Goal: Information Seeking & Learning: Learn about a topic

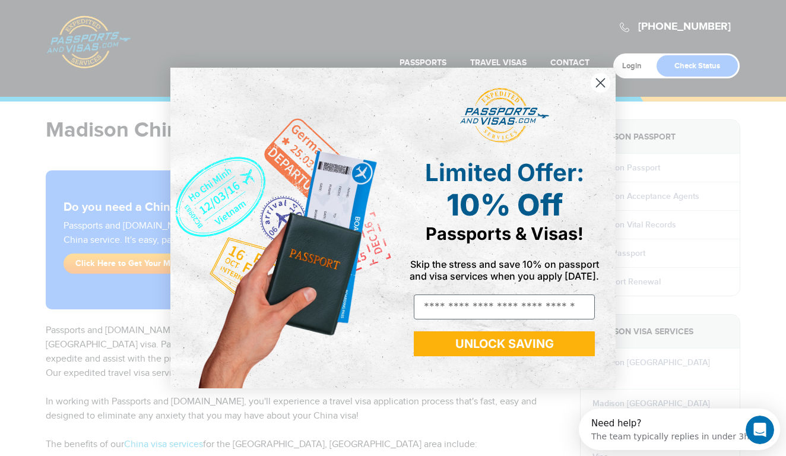
click at [603, 80] on icon "Close dialog" at bounding box center [601, 83] width 8 height 8
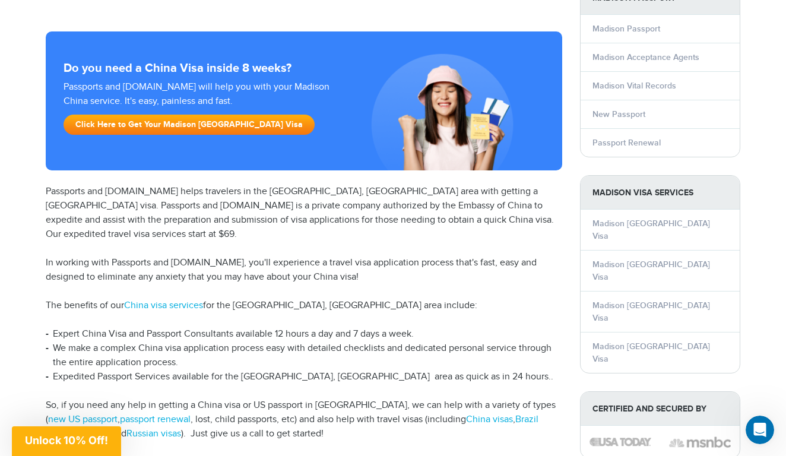
scroll to position [137, 0]
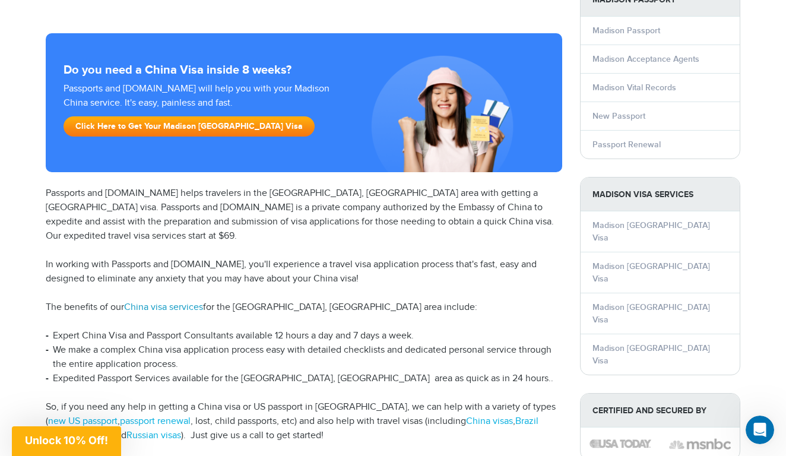
click at [145, 302] on link "China visa services" at bounding box center [163, 307] width 79 height 11
